Goal: Transaction & Acquisition: Purchase product/service

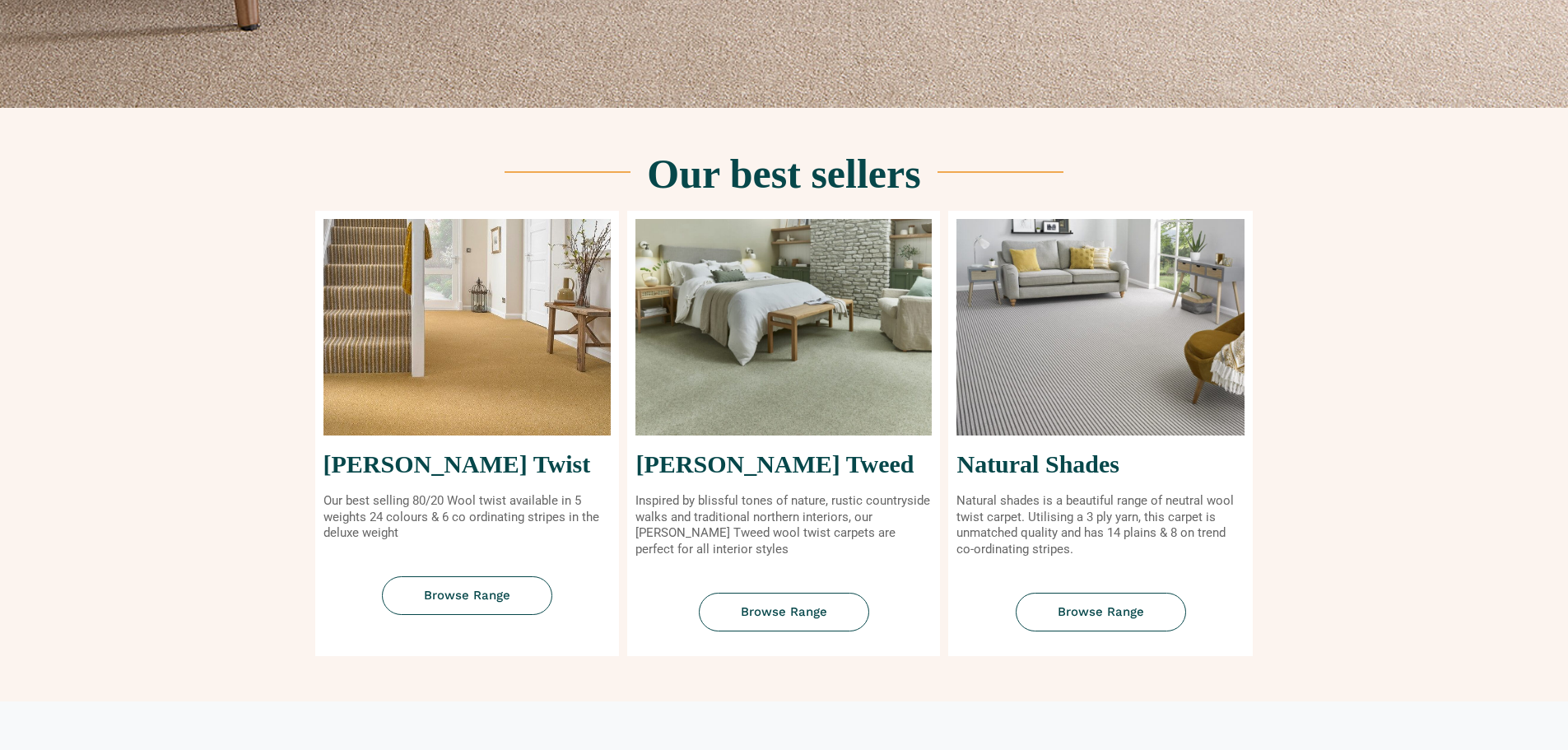
scroll to position [789, 0]
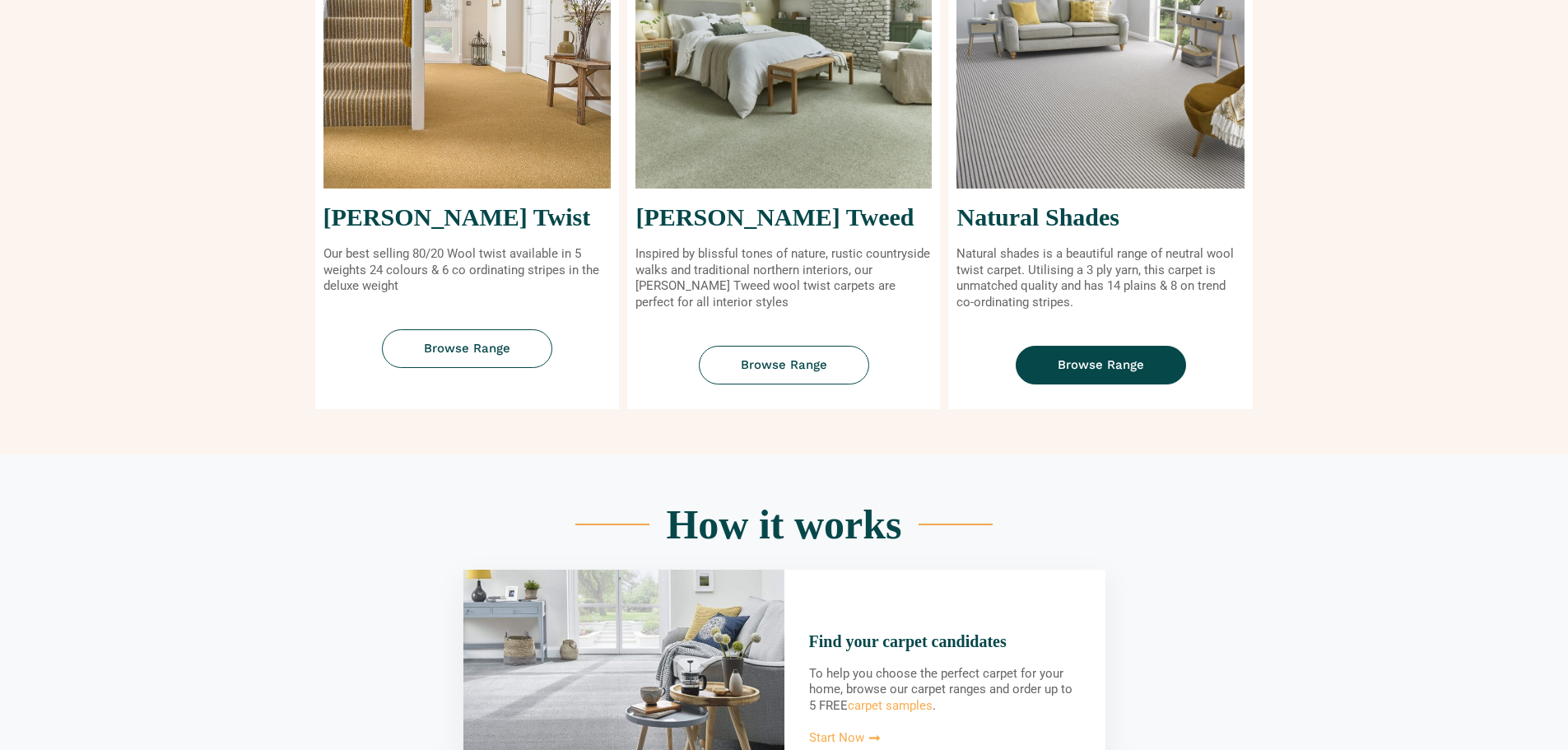
click at [1133, 355] on link "Browse Range" at bounding box center [1101, 365] width 171 height 38
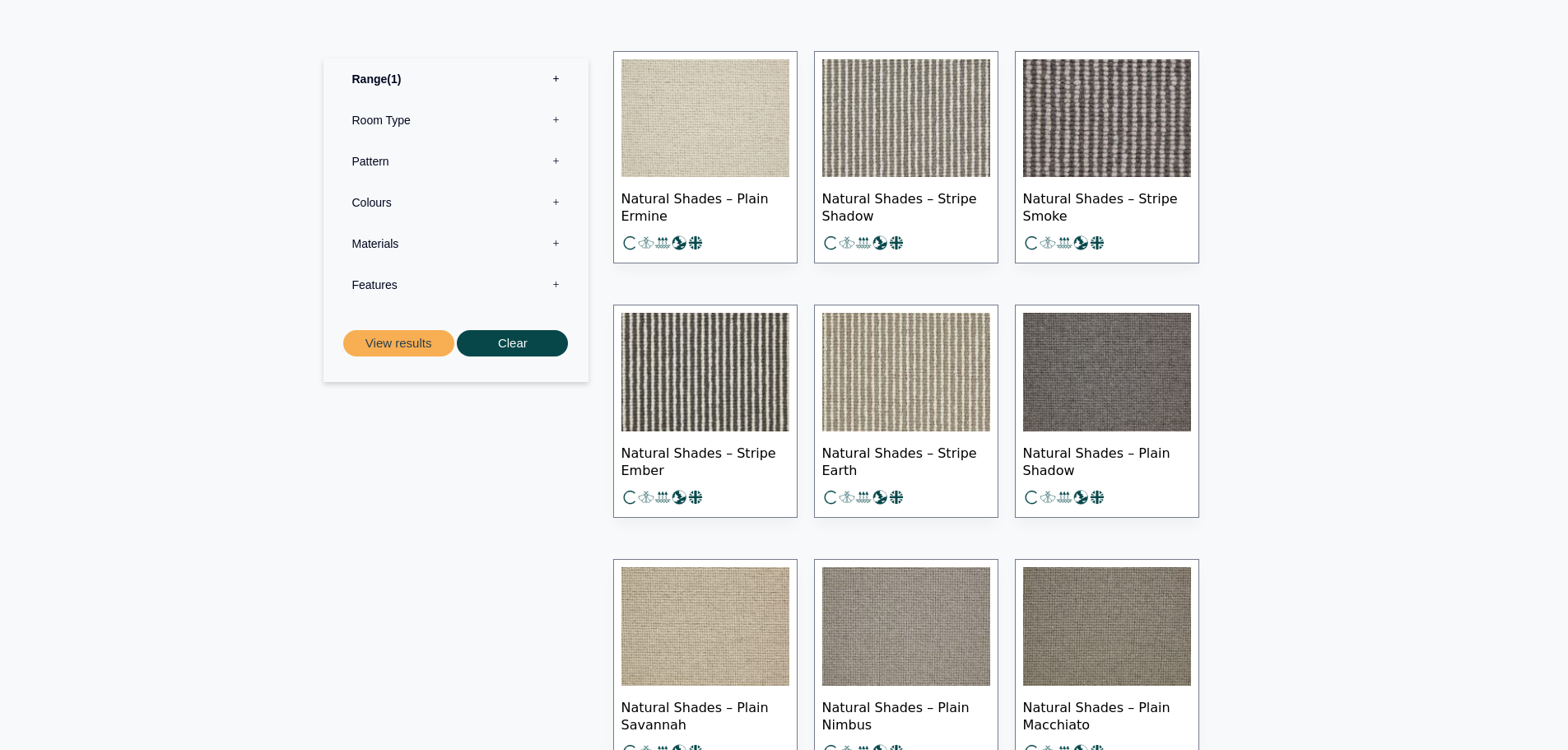
scroll to position [716, 0]
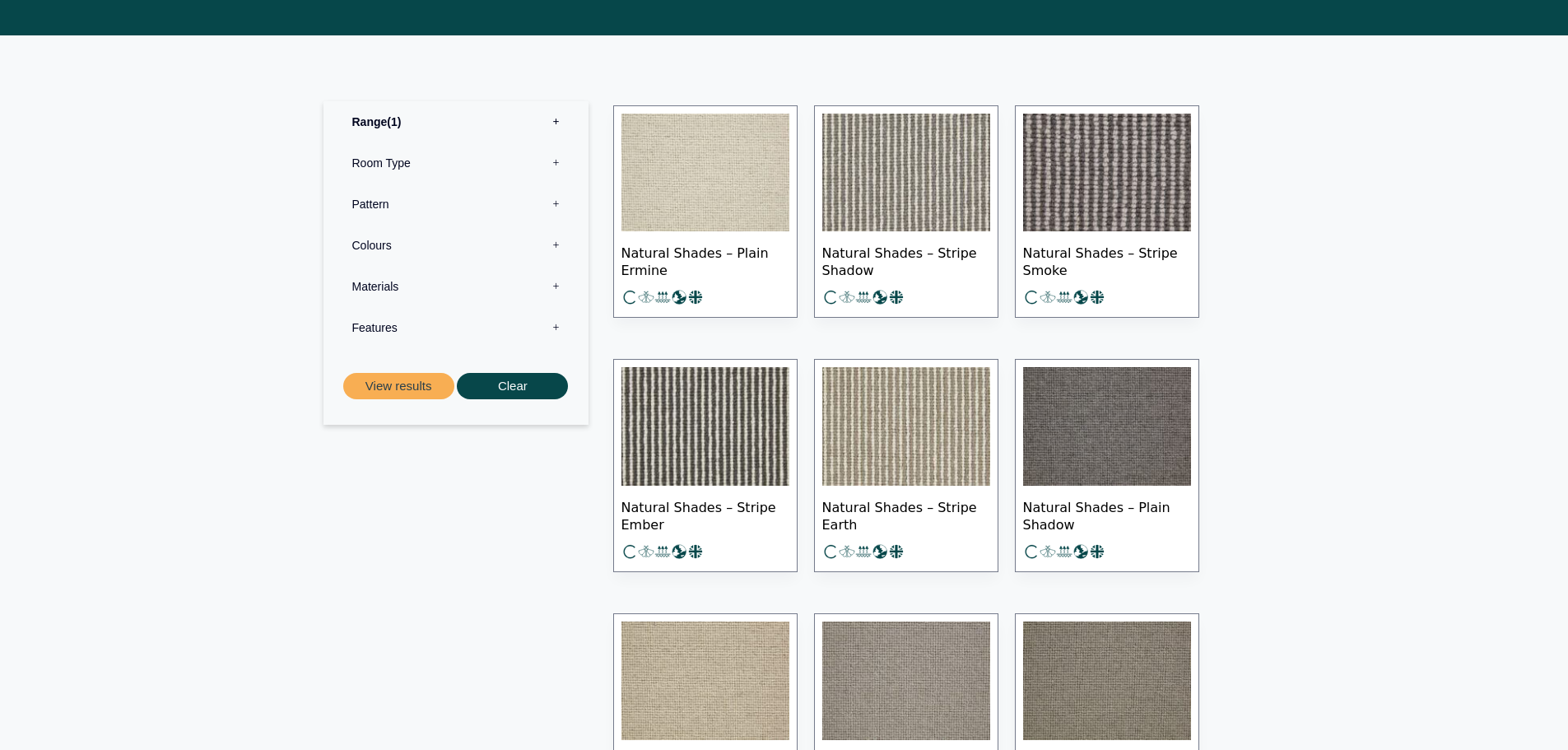
click at [893, 463] on img at bounding box center [906, 426] width 168 height 118
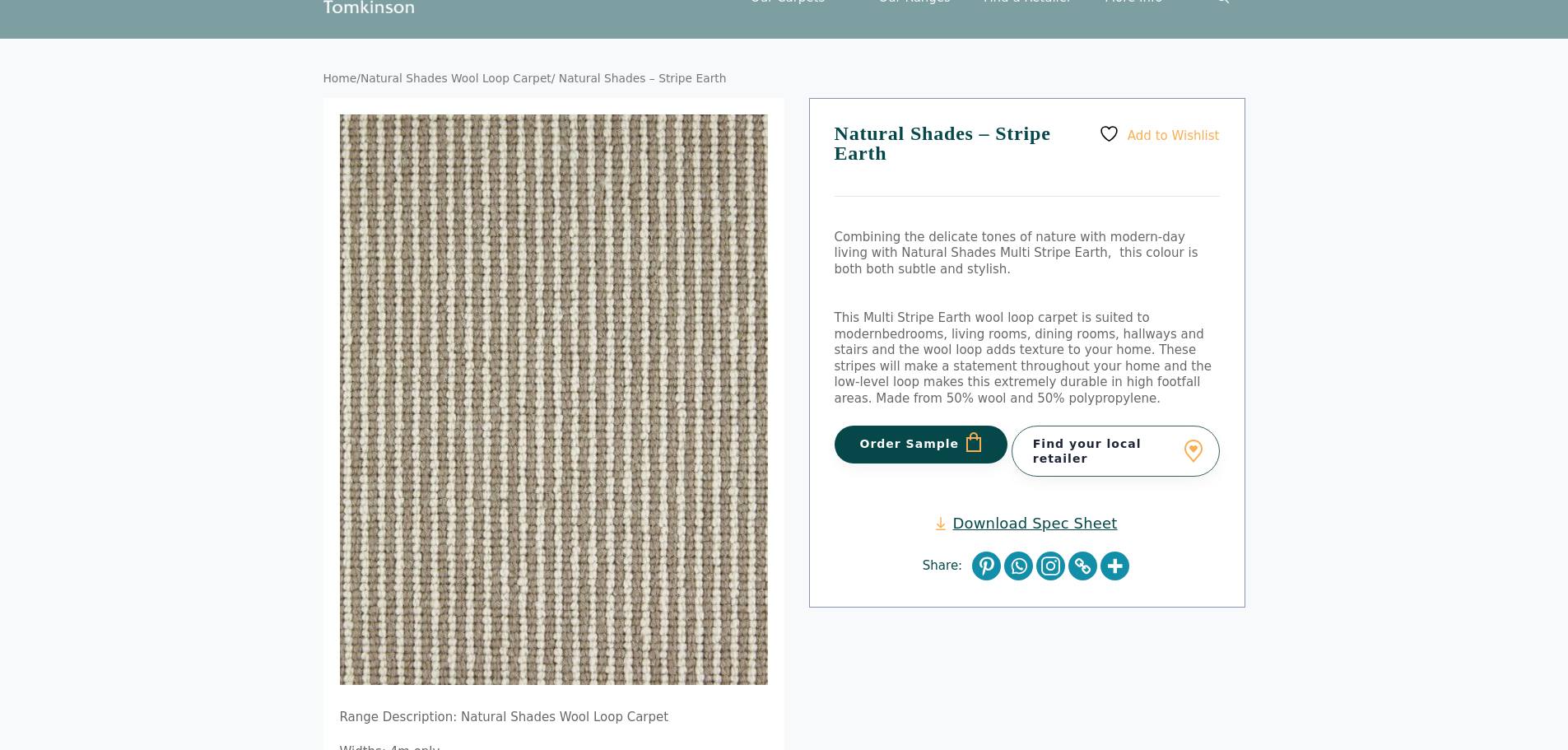
scroll to position [112, 0]
